Goal: Find specific page/section

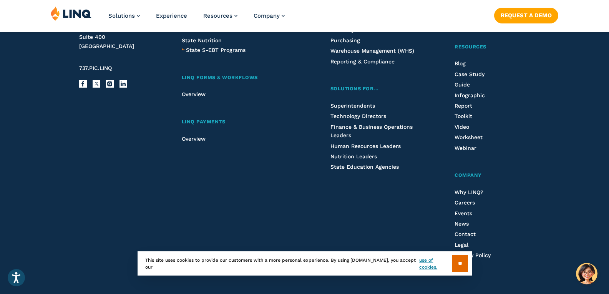
scroll to position [2085, 0]
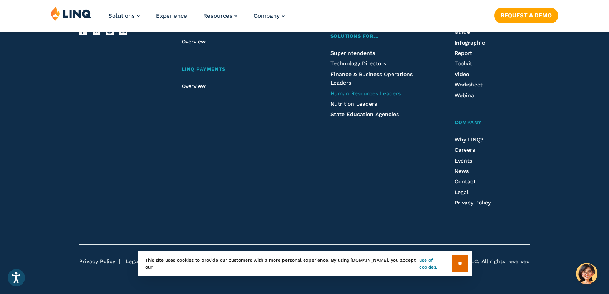
click at [342, 95] on span "Human Resources Leaders" at bounding box center [365, 93] width 70 height 6
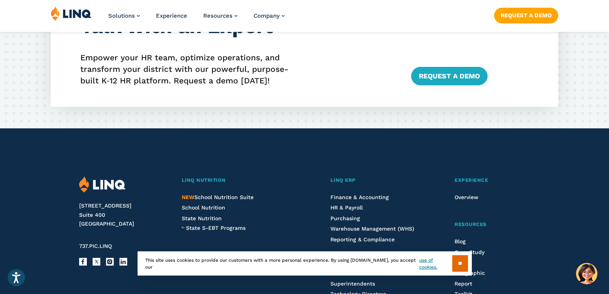
scroll to position [1883, 0]
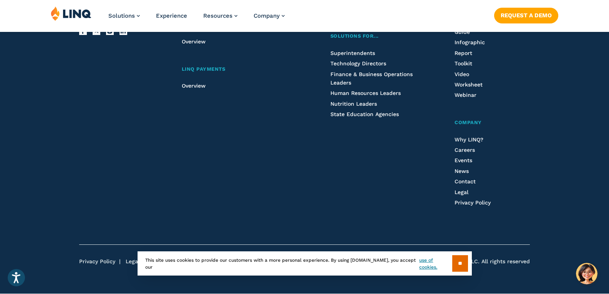
drag, startPoint x: 455, startPoint y: 264, endPoint x: 447, endPoint y: 257, distance: 10.3
click at [454, 264] on input "**" at bounding box center [460, 263] width 16 height 17
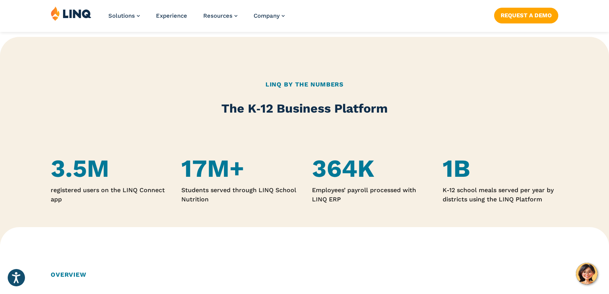
scroll to position [692, 0]
